Goal: Information Seeking & Learning: Learn about a topic

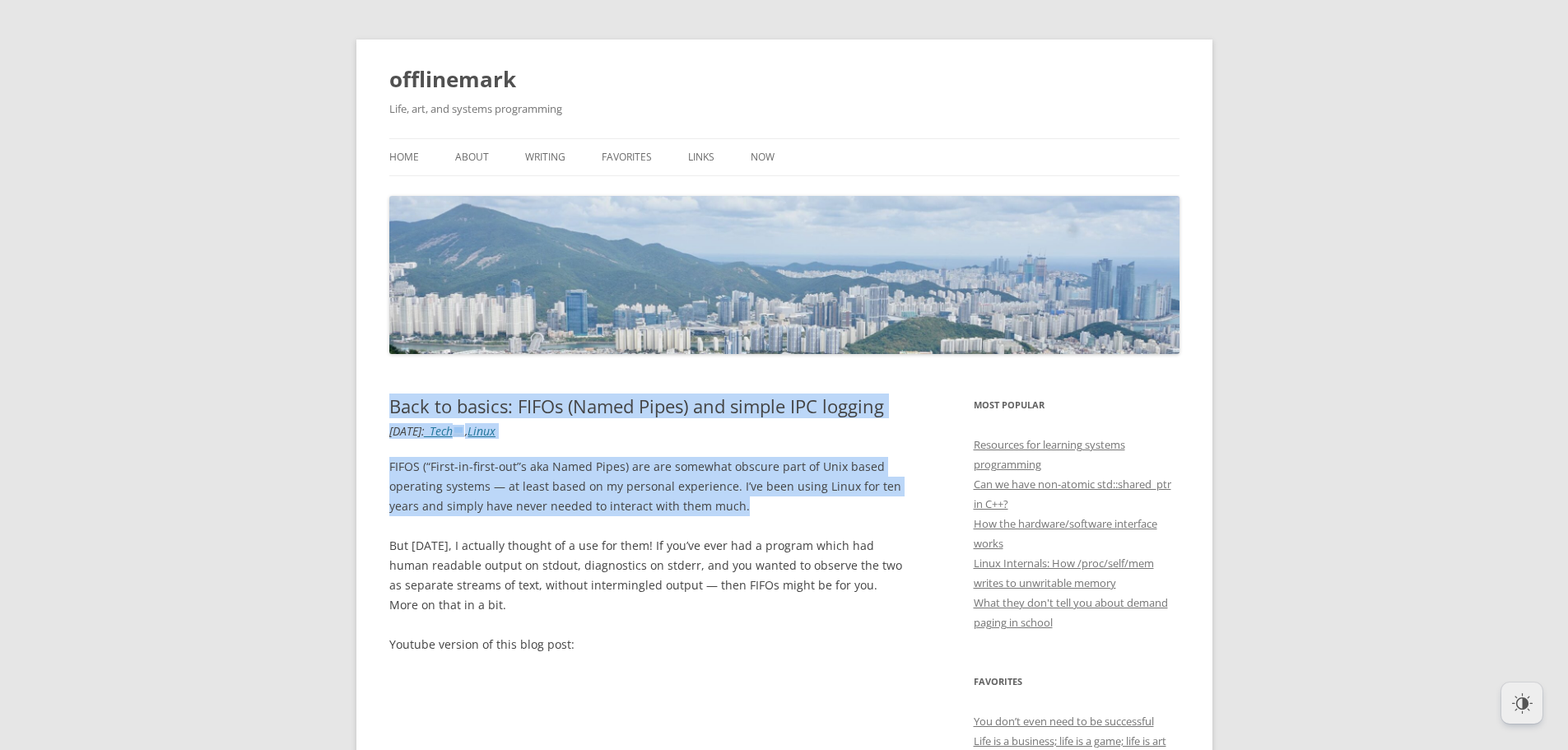
drag, startPoint x: 386, startPoint y: 404, endPoint x: 766, endPoint y: 505, distance: 393.2
click at [766, 505] on p "FIFOS (“First-in-first-out”s aka Named Pipes) are are somewhat obscure part of …" at bounding box center [647, 486] width 515 height 59
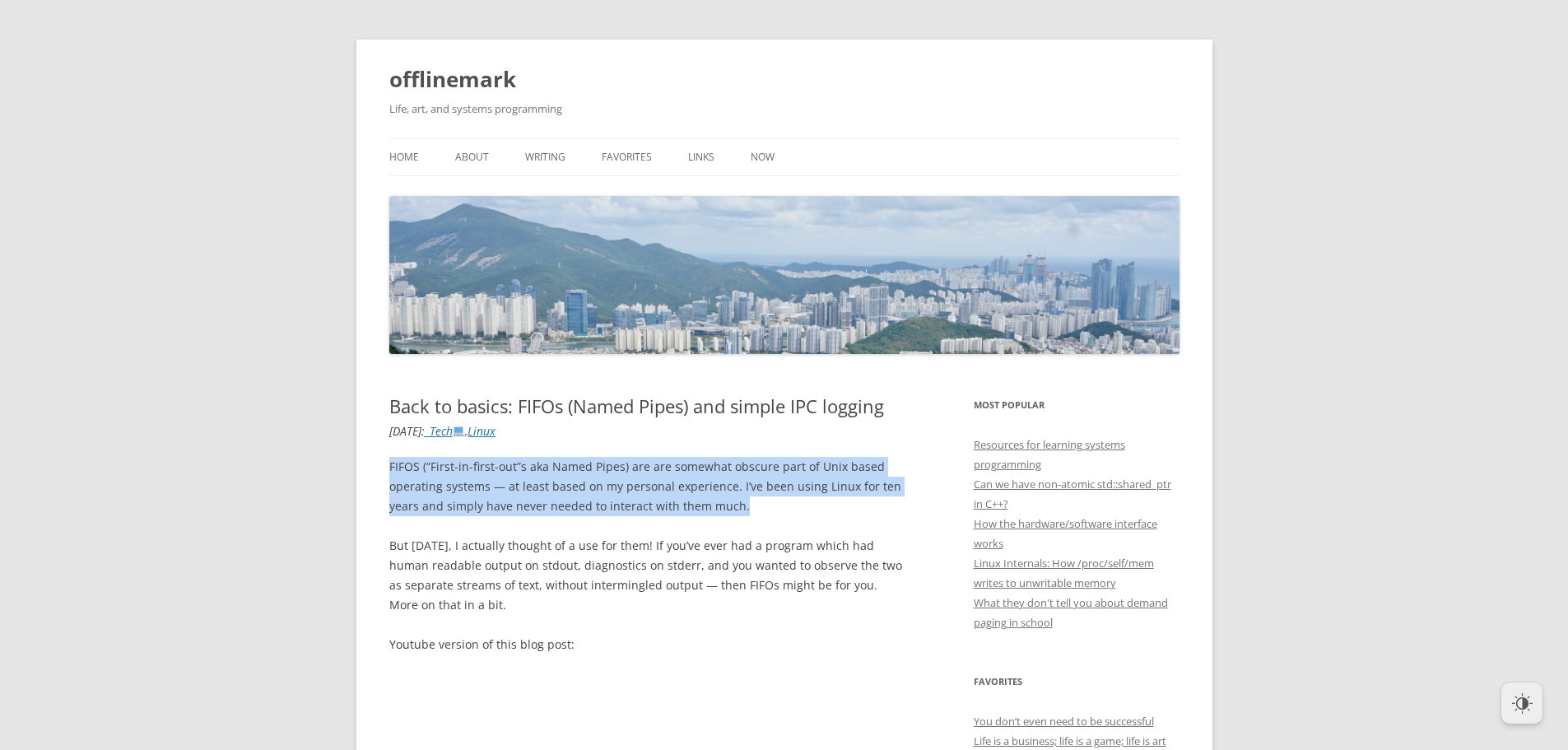
drag, startPoint x: 770, startPoint y: 505, endPoint x: 369, endPoint y: 466, distance: 402.9
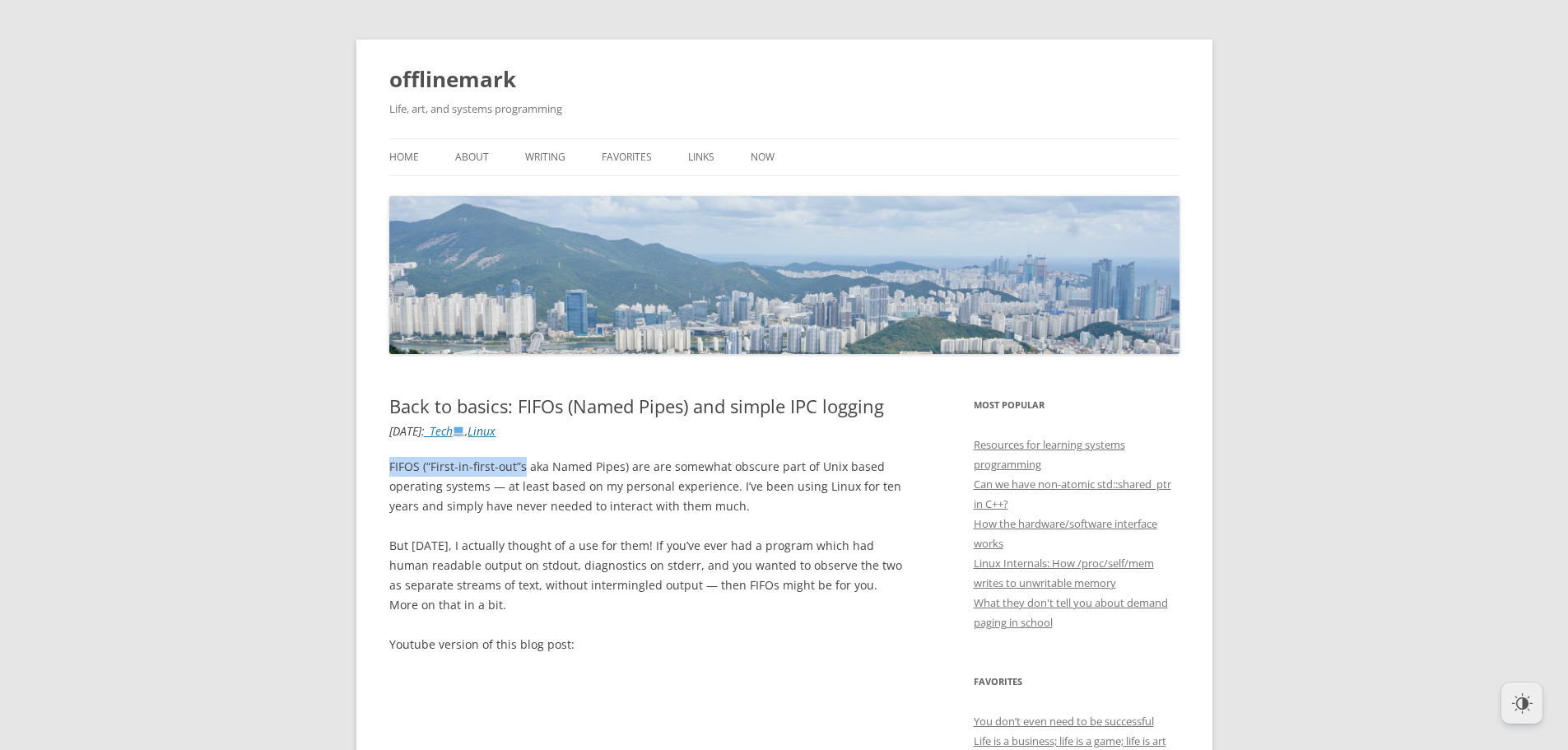
drag, startPoint x: 380, startPoint y: 466, endPoint x: 523, endPoint y: 467, distance: 143.0
drag, startPoint x: 614, startPoint y: 461, endPoint x: 623, endPoint y: 468, distance: 11.4
click at [615, 461] on p "FIFOS (“First-in-first-out”s aka Named Pipes) are are somewhat obscure part of …" at bounding box center [647, 486] width 515 height 59
drag, startPoint x: 626, startPoint y: 465, endPoint x: 488, endPoint y: 485, distance: 139.4
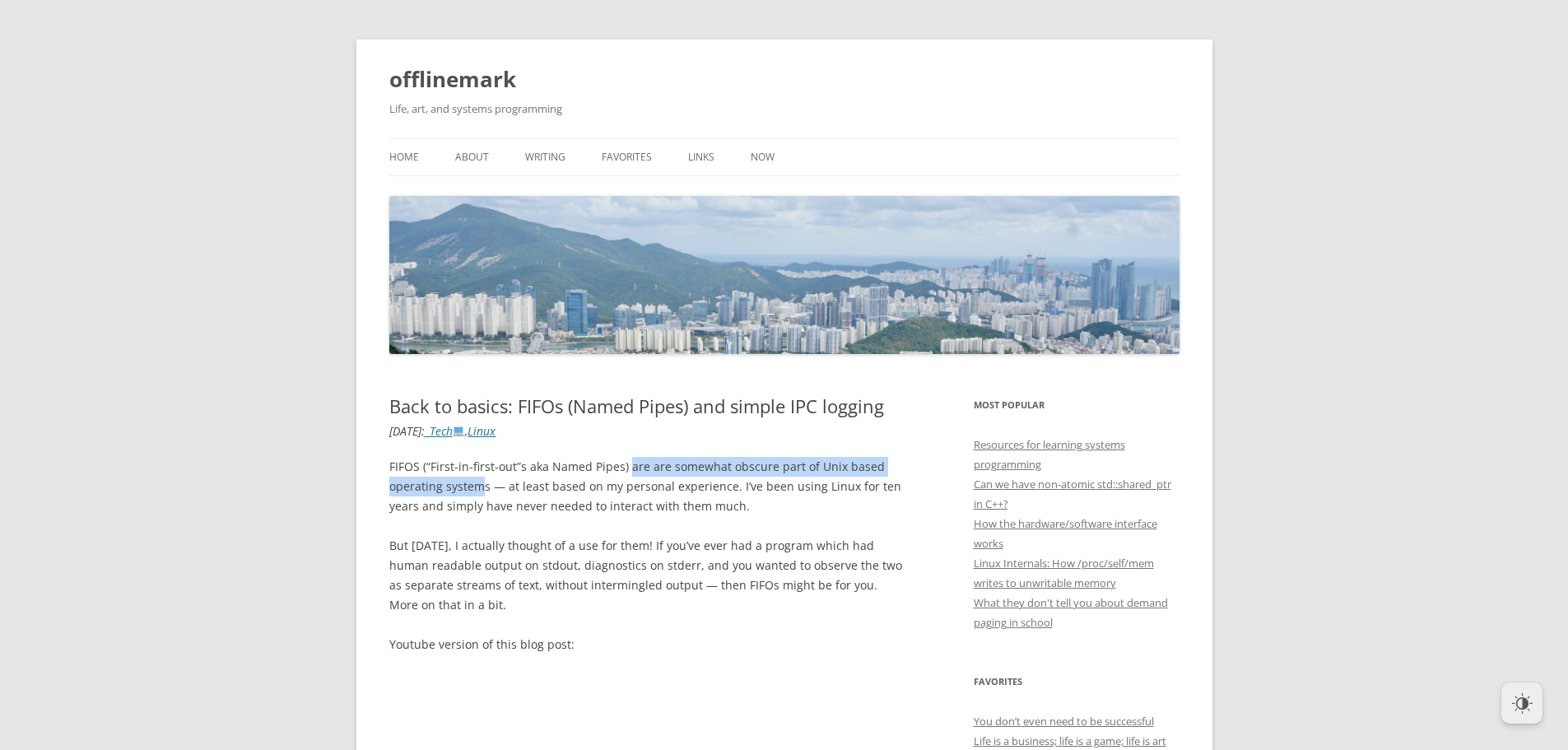
click at [488, 485] on p "FIFOS (“First-in-first-out”s aka Named Pipes) are are somewhat obscure part of …" at bounding box center [647, 486] width 515 height 59
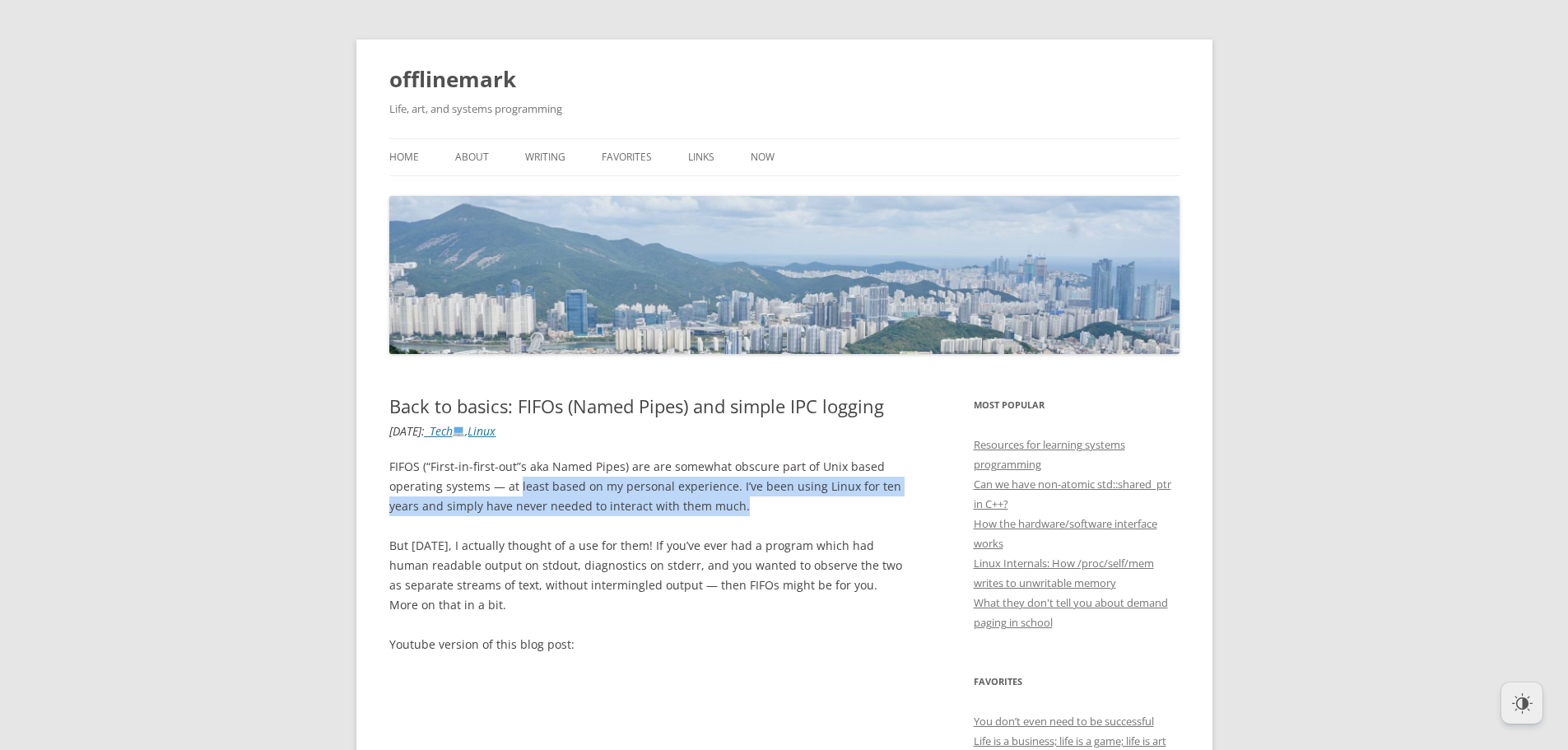
drag, startPoint x: 612, startPoint y: 487, endPoint x: 797, endPoint y: 500, distance: 185.5
click at [797, 500] on p "FIFOS (“First-in-first-out”s aka Named Pipes) are are somewhat obscure part of …" at bounding box center [647, 486] width 515 height 59
click at [797, 501] on p "FIFOS (“First-in-first-out”s aka Named Pipes) are are somewhat obscure part of …" at bounding box center [647, 486] width 515 height 59
click at [726, 506] on p "FIFOS (“First-in-first-out”s aka Named Pipes) are are somewhat obscure part of …" at bounding box center [647, 486] width 515 height 59
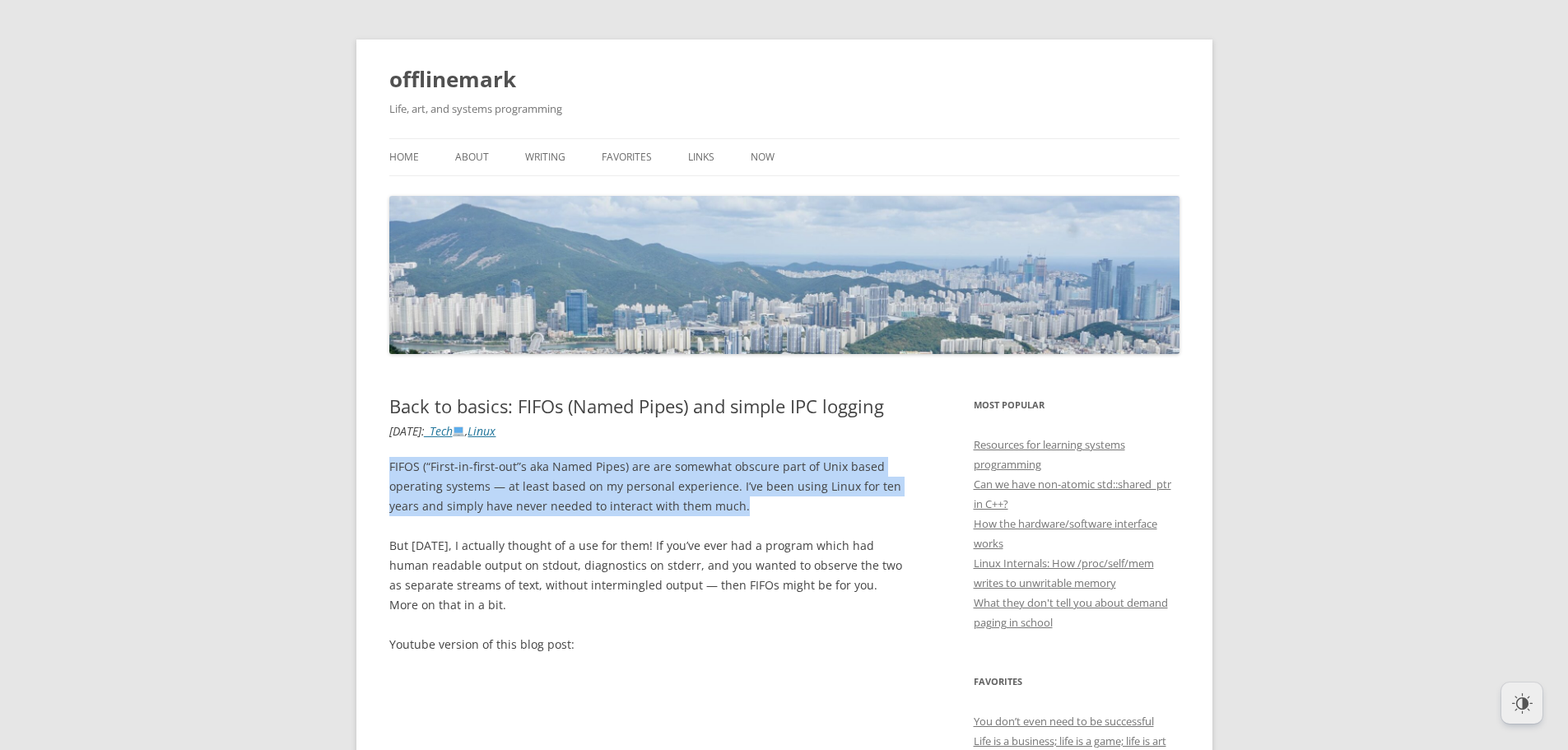
drag, startPoint x: 590, startPoint y: 506, endPoint x: 387, endPoint y: 497, distance: 203.2
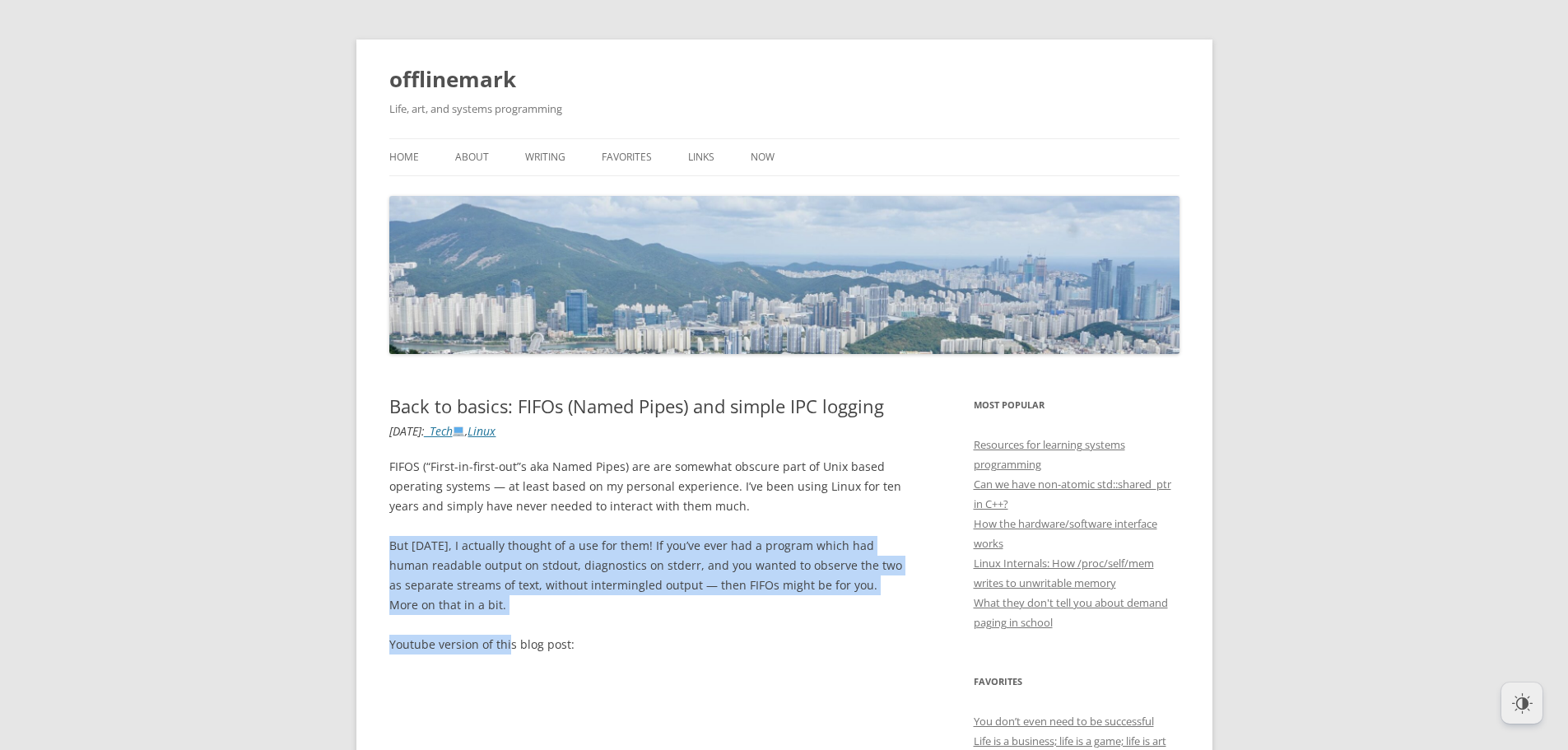
drag, startPoint x: 392, startPoint y: 542, endPoint x: 510, endPoint y: 618, distance: 140.4
drag, startPoint x: 446, startPoint y: 605, endPoint x: 385, endPoint y: 550, distance: 82.1
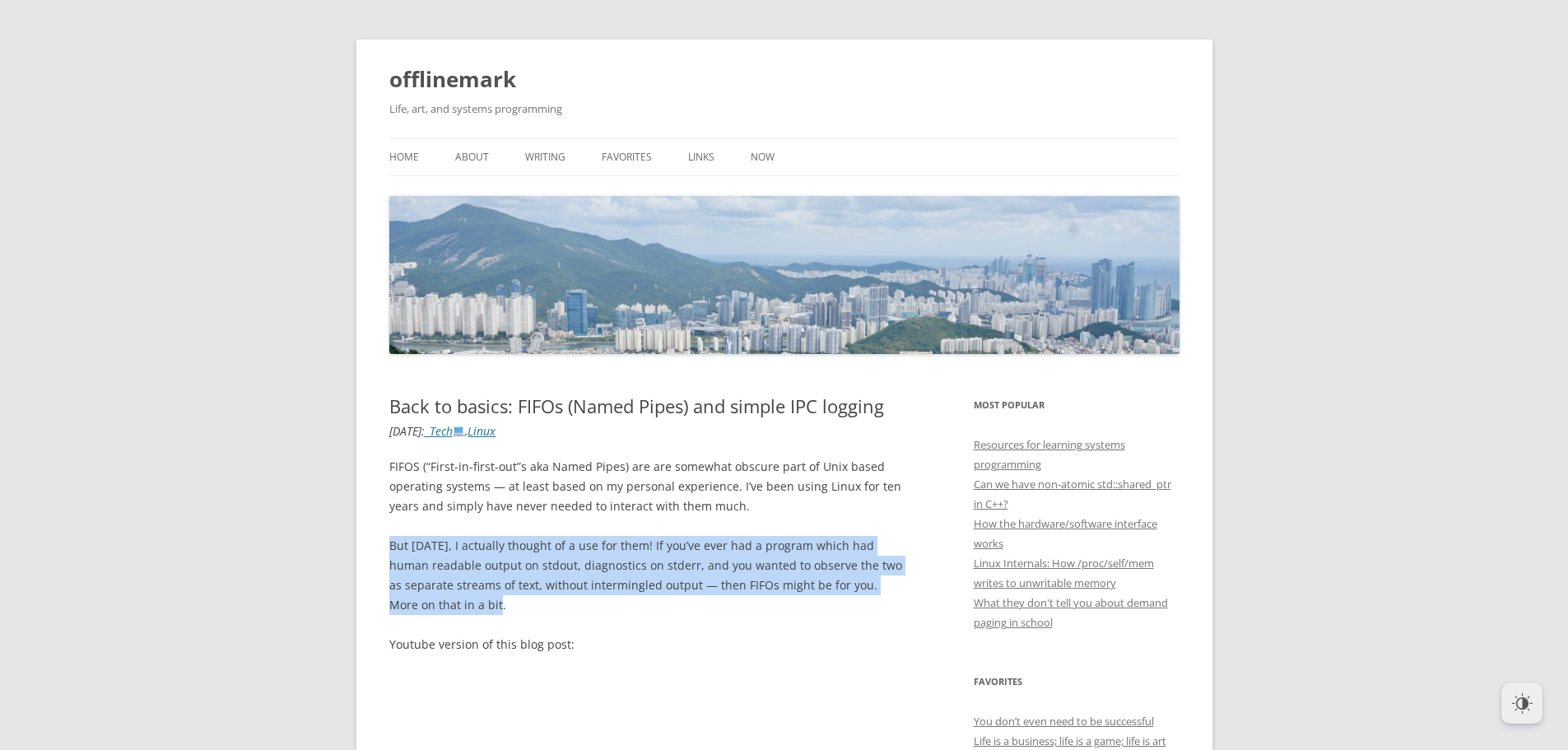
drag, startPoint x: 537, startPoint y: 546, endPoint x: 698, endPoint y: 601, distance: 170.1
click at [698, 601] on p "But [DATE], I actually thought of a use for them! If you’ve ever had a program …" at bounding box center [647, 575] width 515 height 79
drag, startPoint x: 639, startPoint y: 598, endPoint x: 389, endPoint y: 550, distance: 254.6
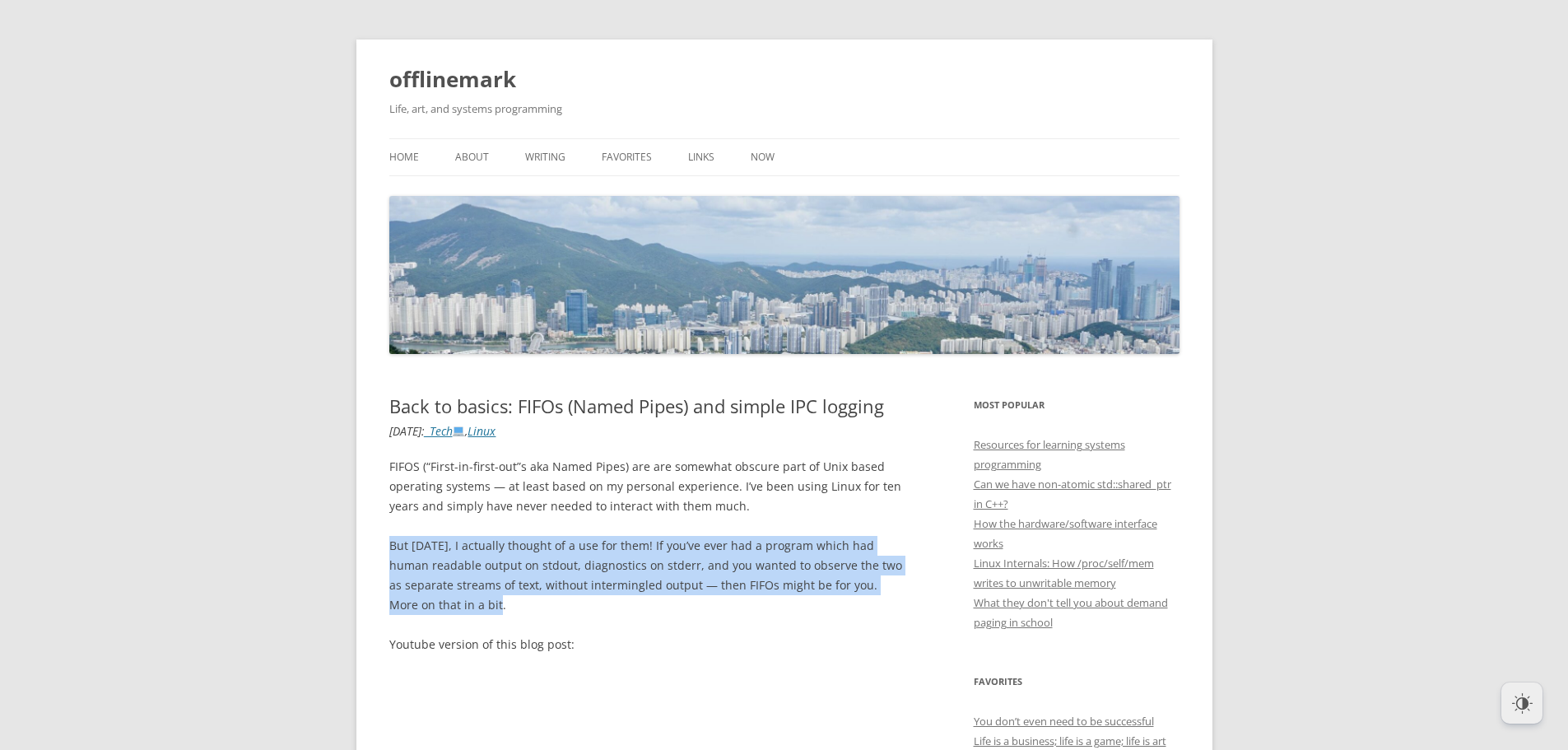
click at [390, 550] on p "But [DATE], I actually thought of a use for them! If you’ve ever had a program …" at bounding box center [647, 575] width 515 height 79
